Goal: Find specific fact: Find specific fact

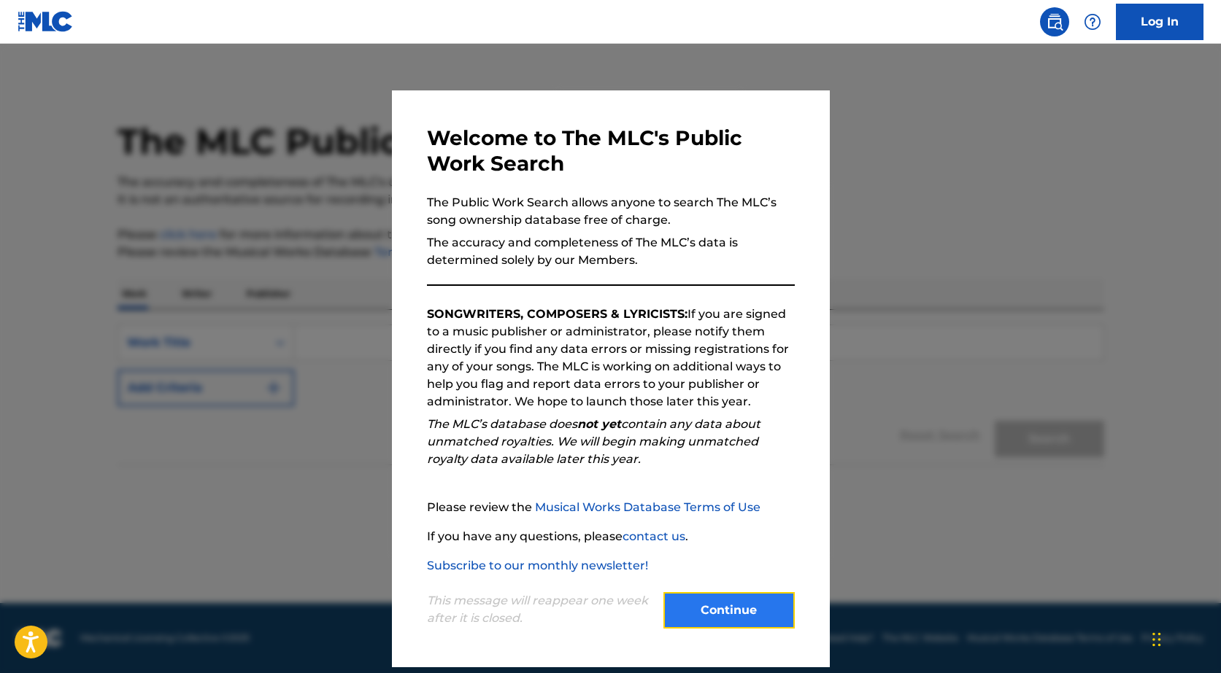
click at [724, 610] on button "Continue" at bounding box center [728, 610] width 131 height 36
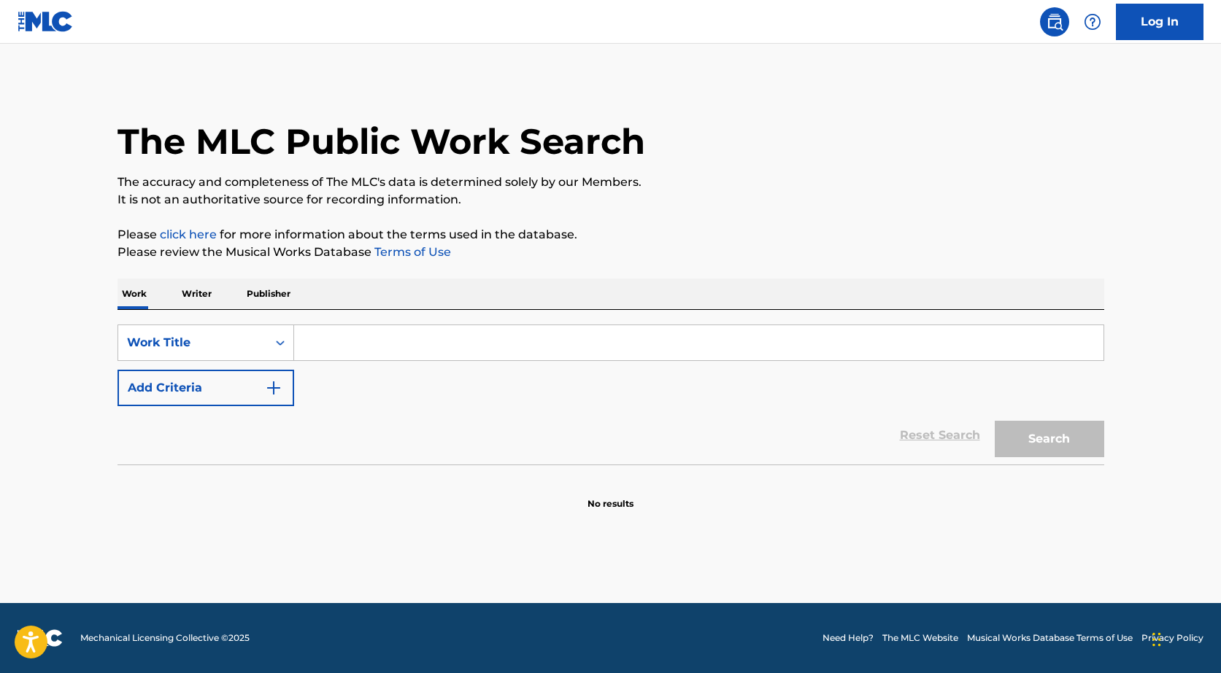
click at [364, 344] on input "Search Form" at bounding box center [698, 342] width 809 height 35
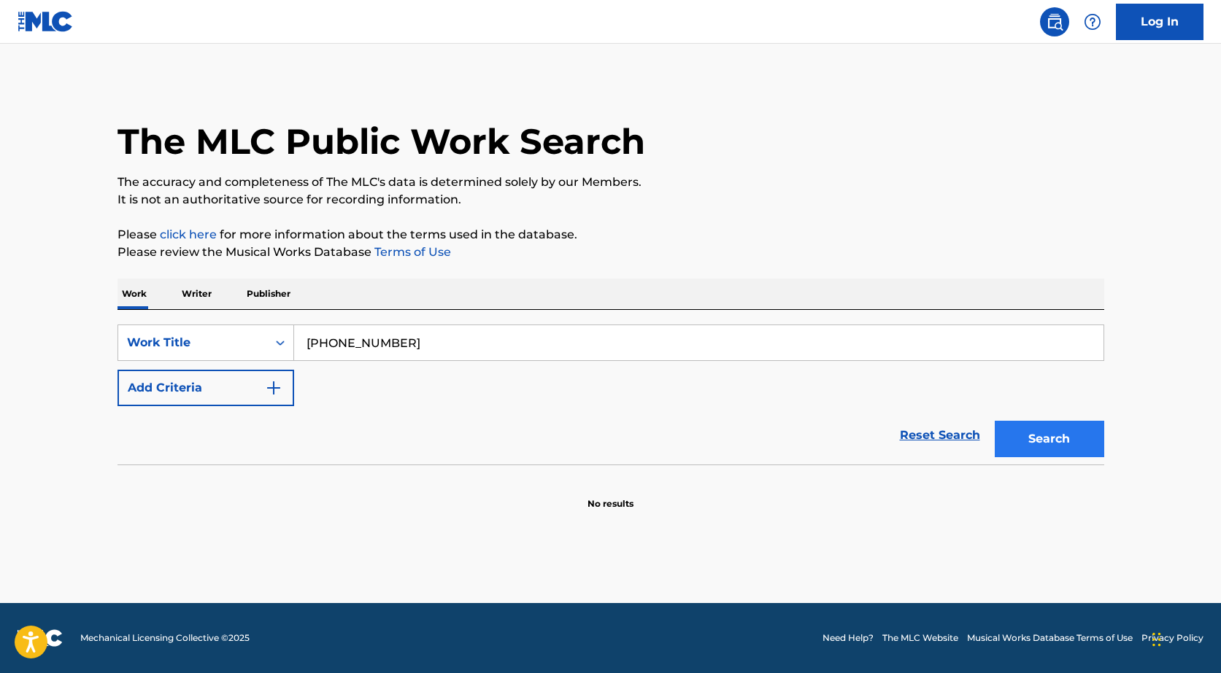
type input "[PHONE_NUMBER]"
click at [1030, 447] on button "Search" at bounding box center [1049, 439] width 109 height 36
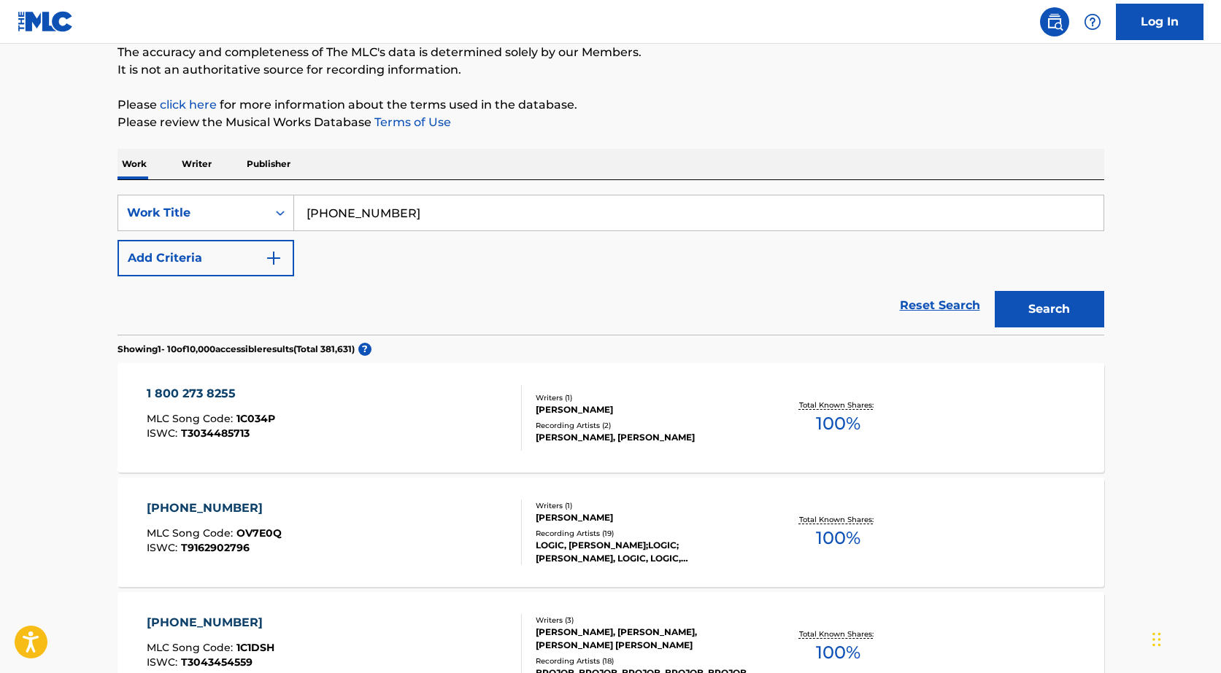
scroll to position [292, 0]
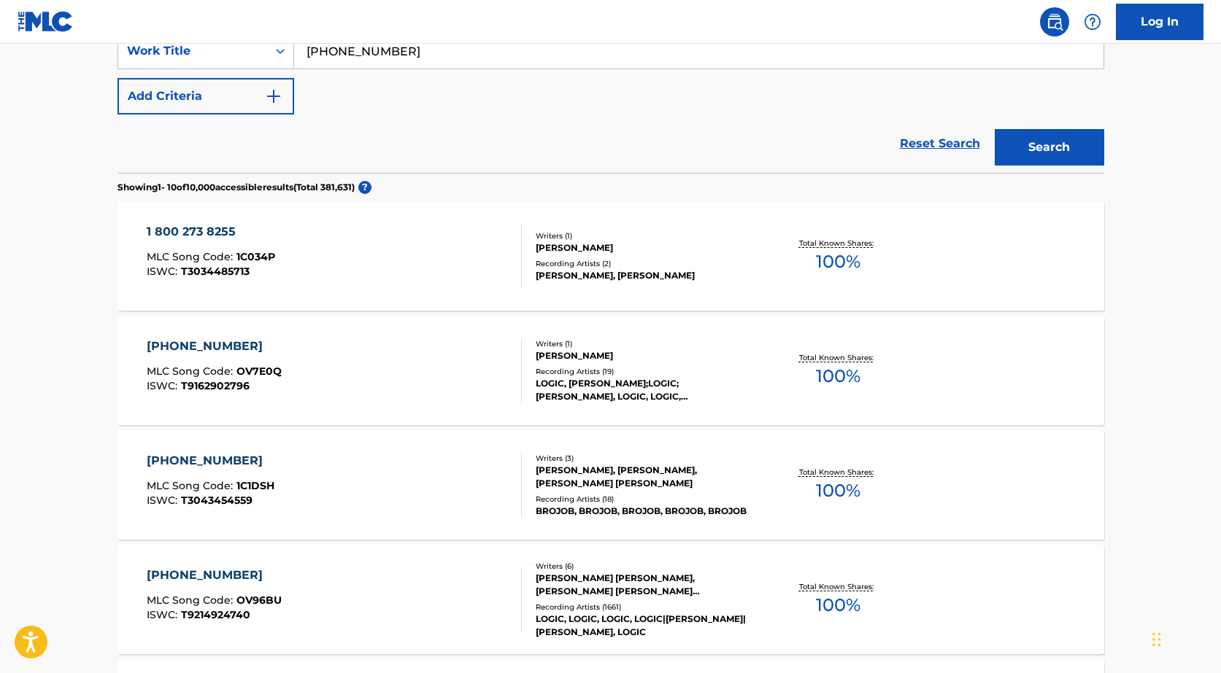
click at [209, 344] on div "[PHONE_NUMBER]" at bounding box center [214, 347] width 135 height 18
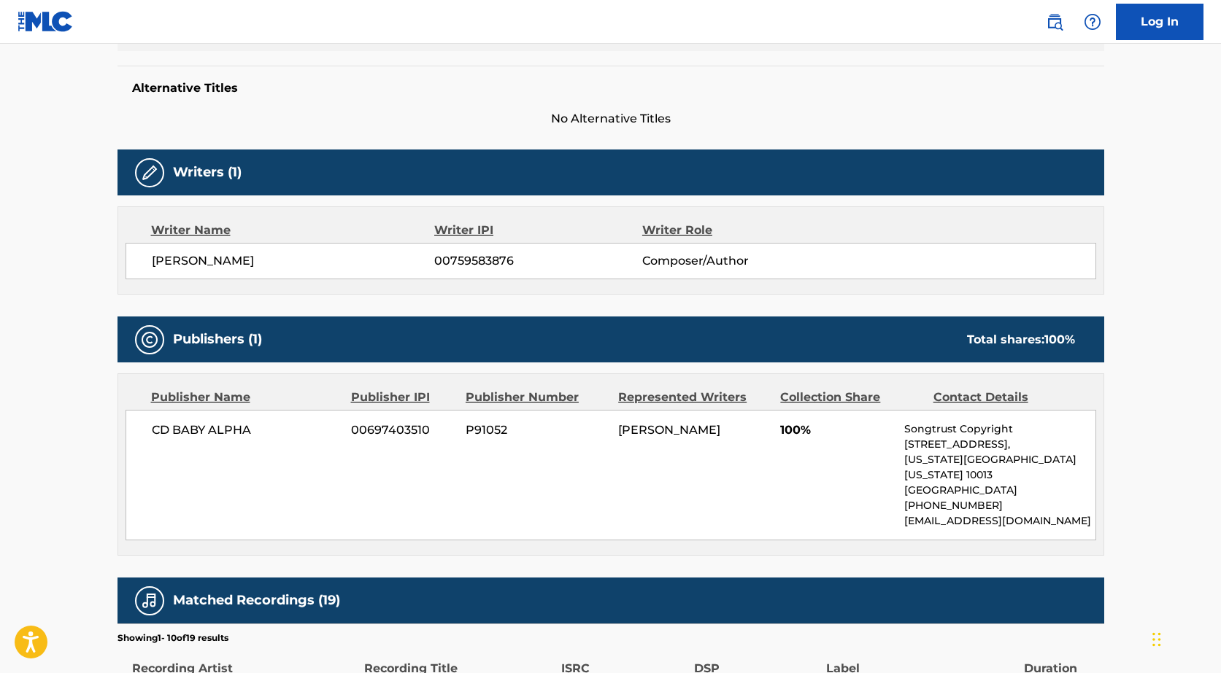
scroll to position [365, 0]
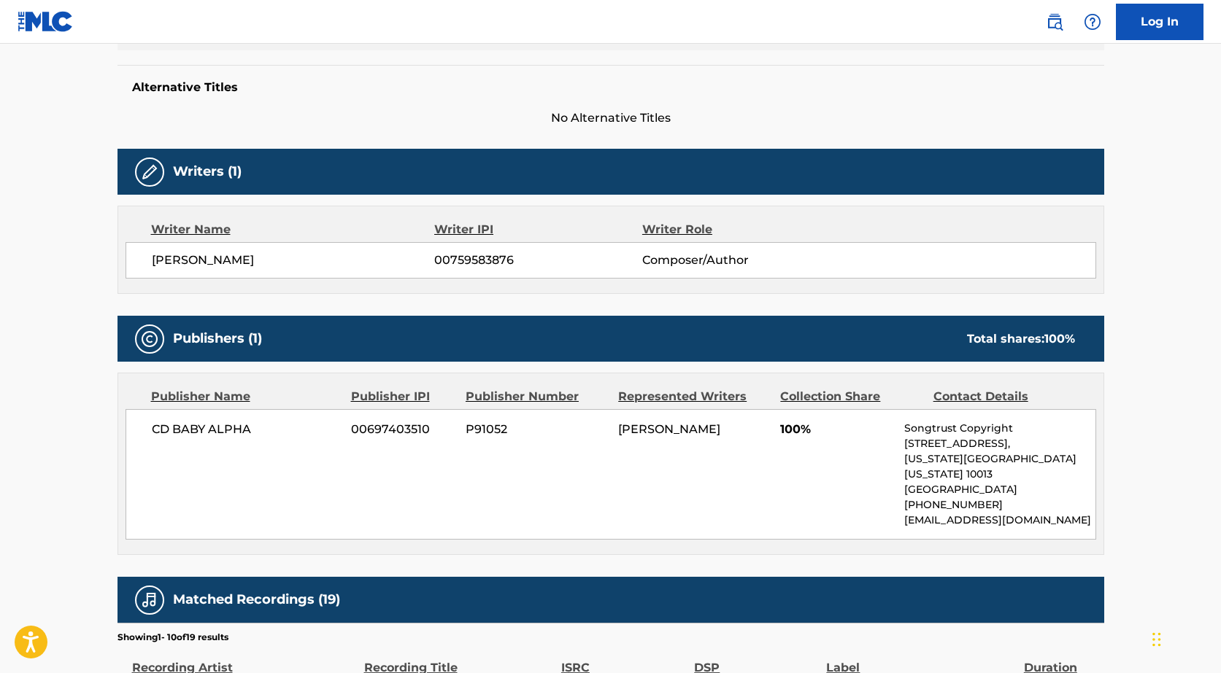
scroll to position [292, 0]
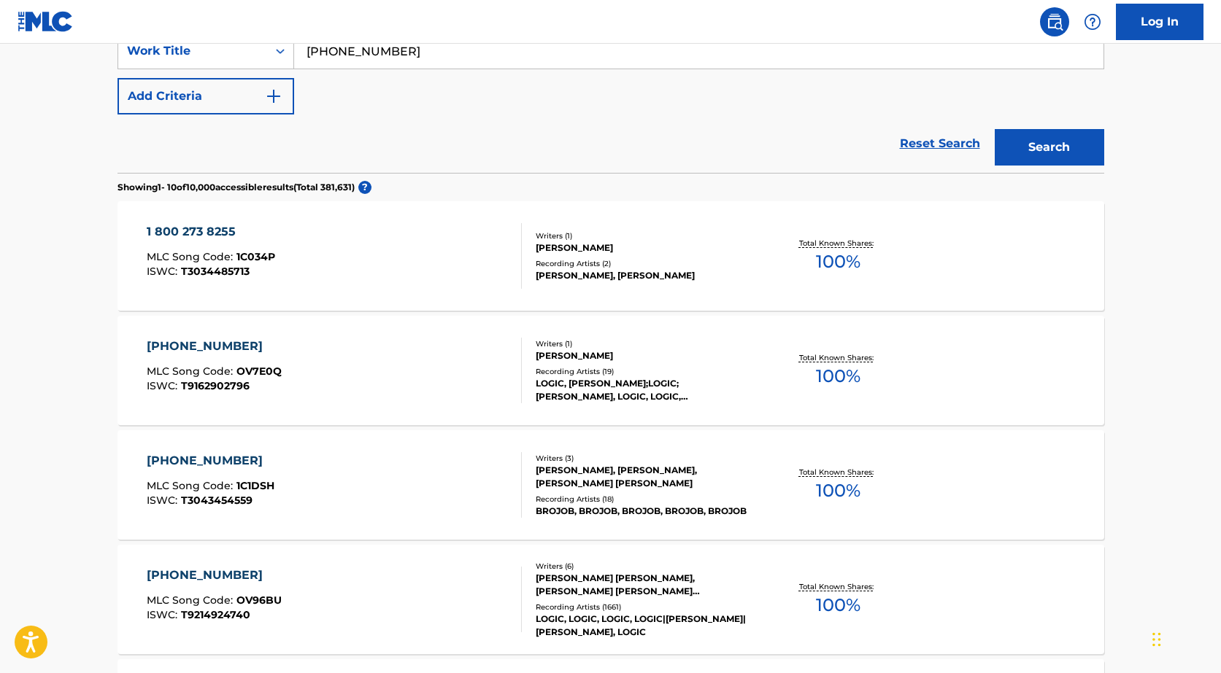
click at [224, 344] on div "[PHONE_NUMBER]" at bounding box center [214, 347] width 135 height 18
